Goal: Navigation & Orientation: Find specific page/section

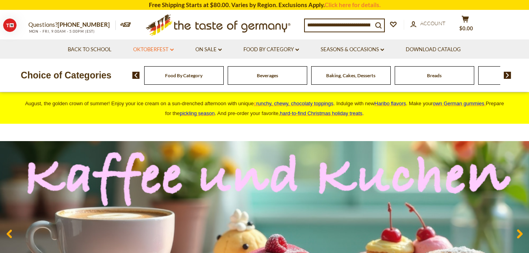
click at [155, 48] on link "Oktoberfest dropdown_arrow" at bounding box center [153, 49] width 41 height 9
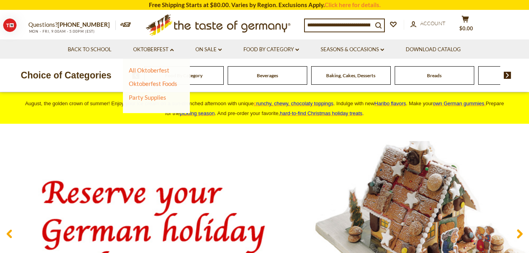
click at [222, 88] on div "Choice of Categories Food By Category Beverages Baking, Cakes, Desserts Breads …" at bounding box center [264, 75] width 529 height 33
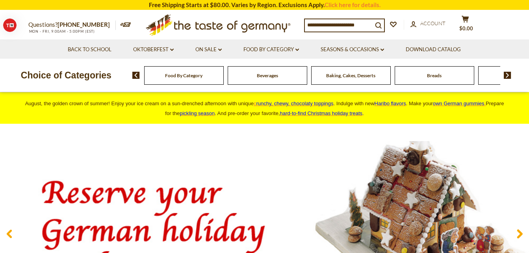
click at [189, 81] on div "Food By Category" at bounding box center [184, 75] width 80 height 19
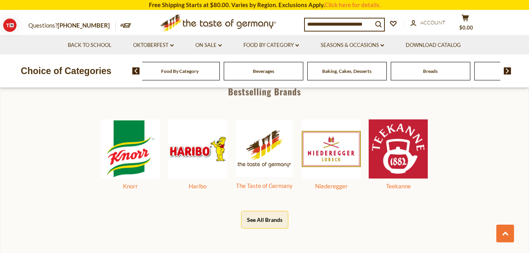
scroll to position [354, 0]
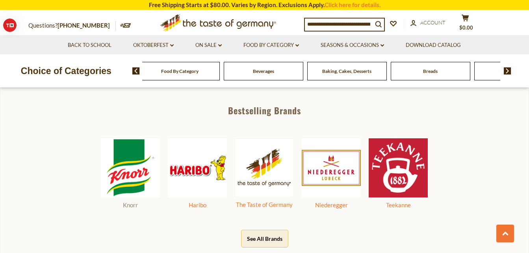
click at [127, 172] on img at bounding box center [130, 167] width 59 height 59
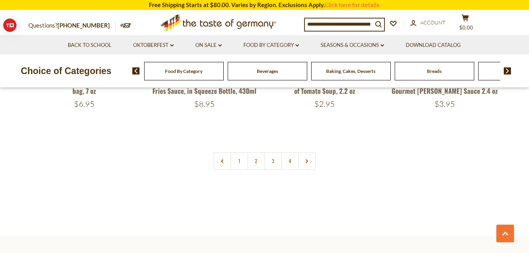
scroll to position [1732, 0]
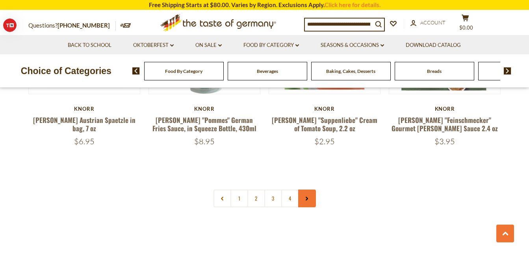
click at [307, 196] on icon at bounding box center [306, 198] width 5 height 4
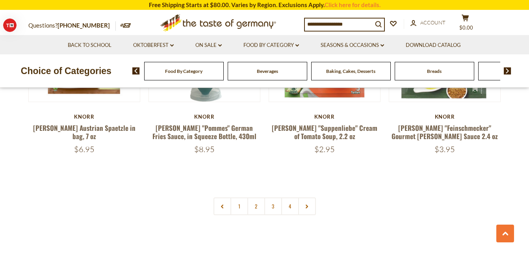
scroll to position [1732, 0]
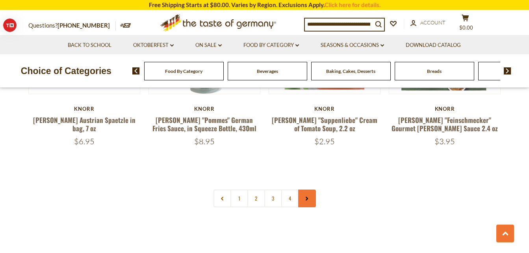
click at [307, 197] on use at bounding box center [306, 199] width 2 height 4
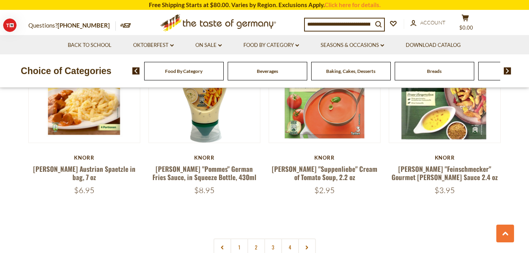
scroll to position [1693, 0]
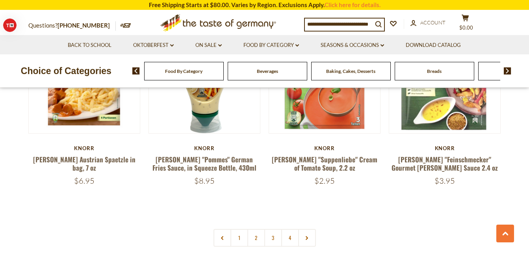
scroll to position [1732, 0]
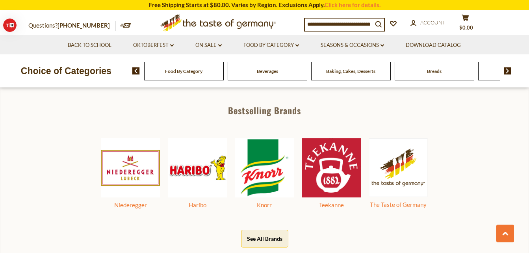
scroll to position [368, 0]
click at [191, 74] on div "Food By Category" at bounding box center [184, 71] width 80 height 19
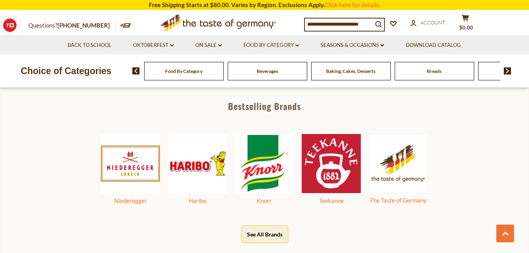
scroll to position [354, 0]
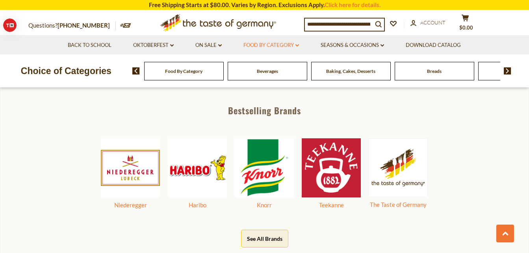
click at [293, 44] on link "Food By Category dropdown_arrow" at bounding box center [271, 45] width 56 height 9
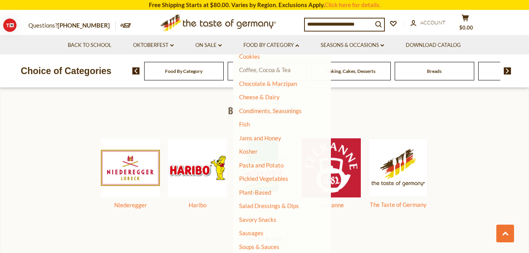
scroll to position [157, 0]
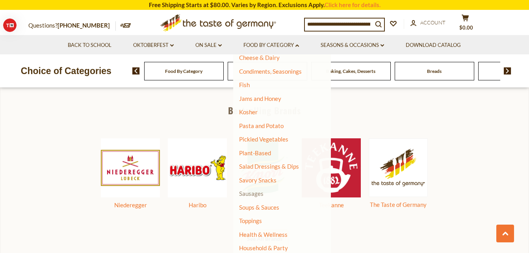
click at [251, 194] on link "Sausages" at bounding box center [251, 193] width 24 height 7
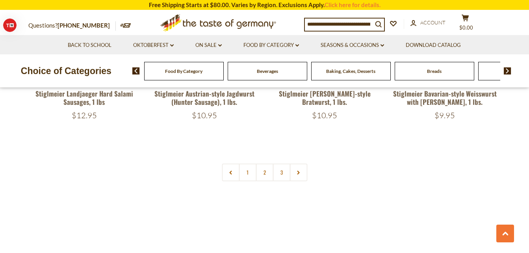
scroll to position [1889, 0]
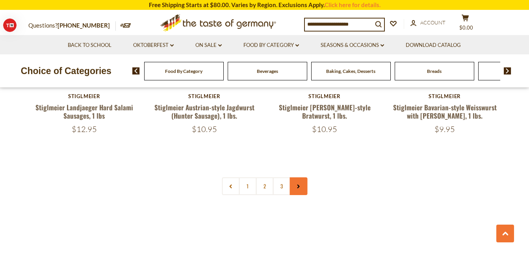
click at [297, 177] on link at bounding box center [298, 186] width 18 height 18
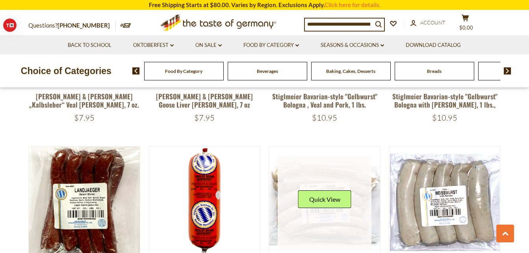
scroll to position [1732, 0]
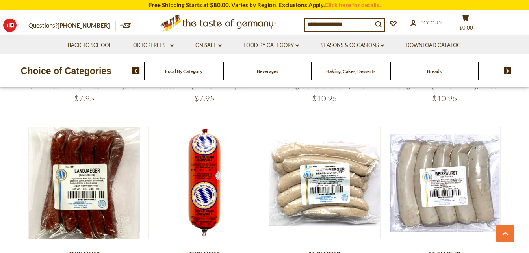
scroll to position [1889, 0]
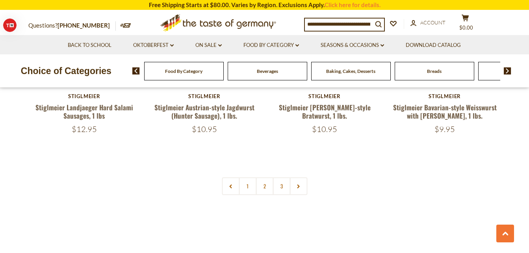
click at [350, 72] on span "Baking, Cakes, Desserts" at bounding box center [350, 71] width 49 height 6
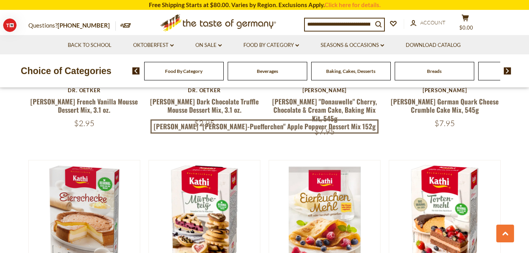
scroll to position [748, 0]
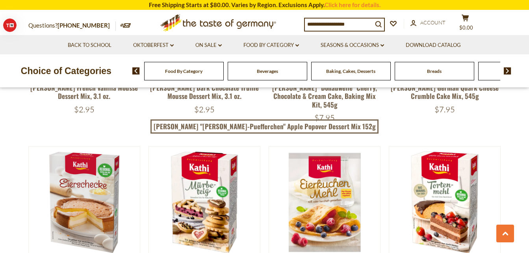
click at [505, 70] on img at bounding box center [506, 70] width 7 height 7
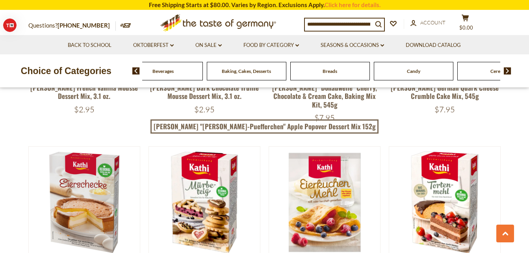
click at [119, 75] on div "Candy" at bounding box center [80, 71] width 80 height 19
click at [119, 74] on div "Candy" at bounding box center [79, 71] width 80 height 19
click at [412, 72] on span "Candy" at bounding box center [412, 71] width 13 height 6
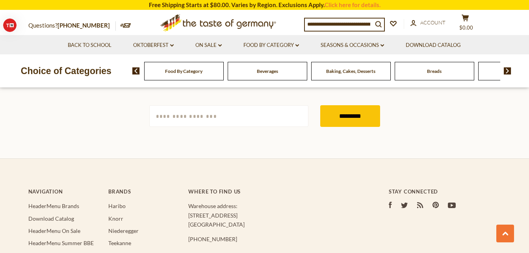
scroll to position [2362, 0]
